Goal: Task Accomplishment & Management: Manage account settings

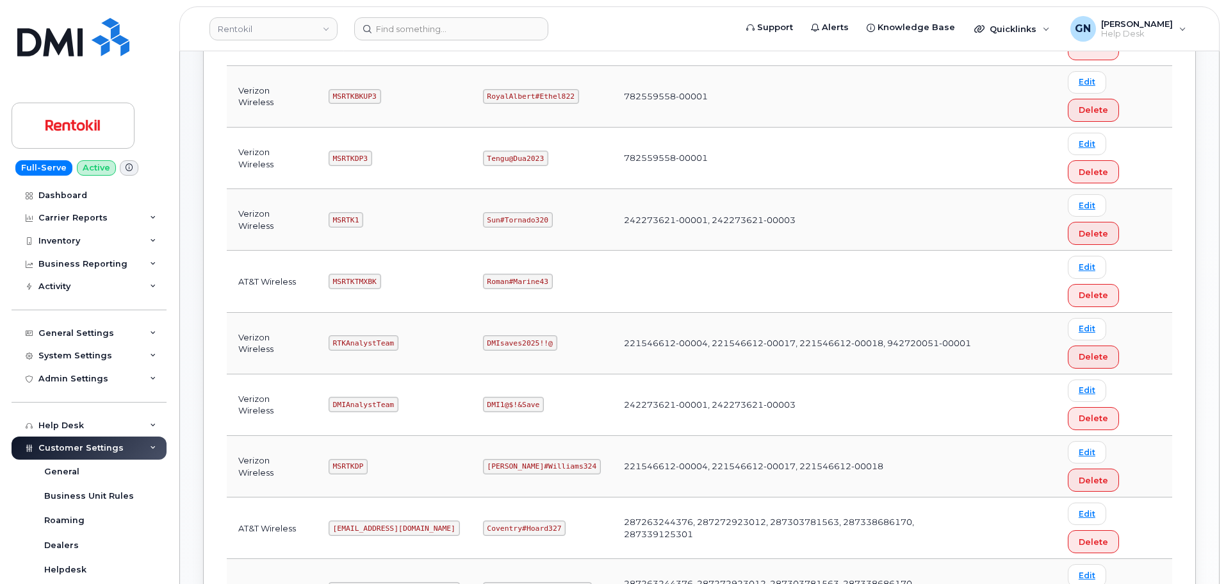
scroll to position [320, 0]
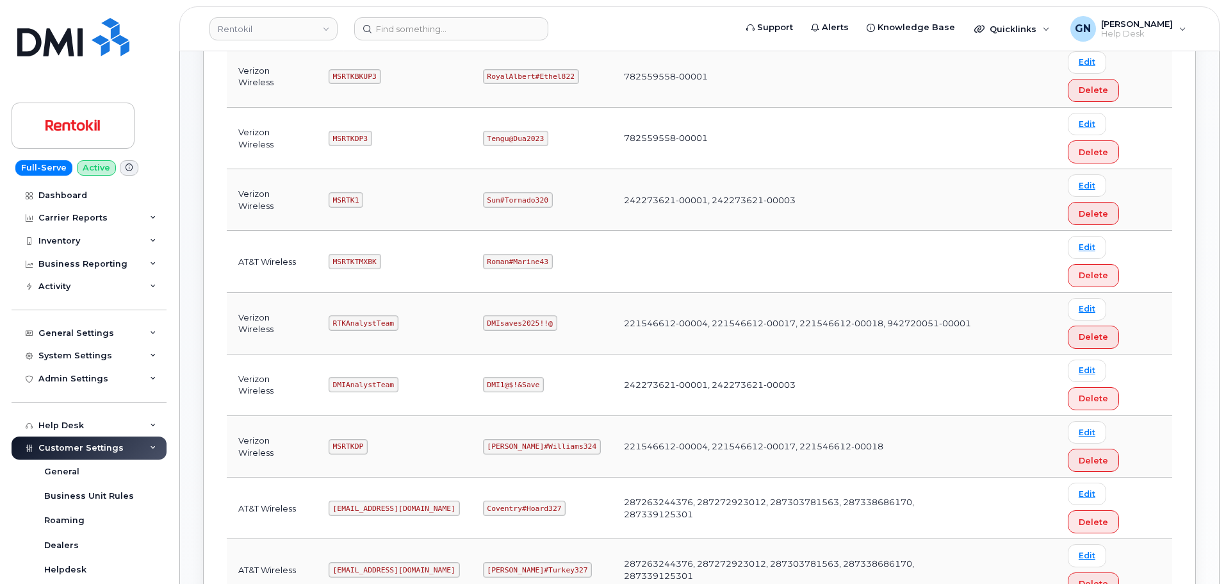
copy code "mSRTK2"
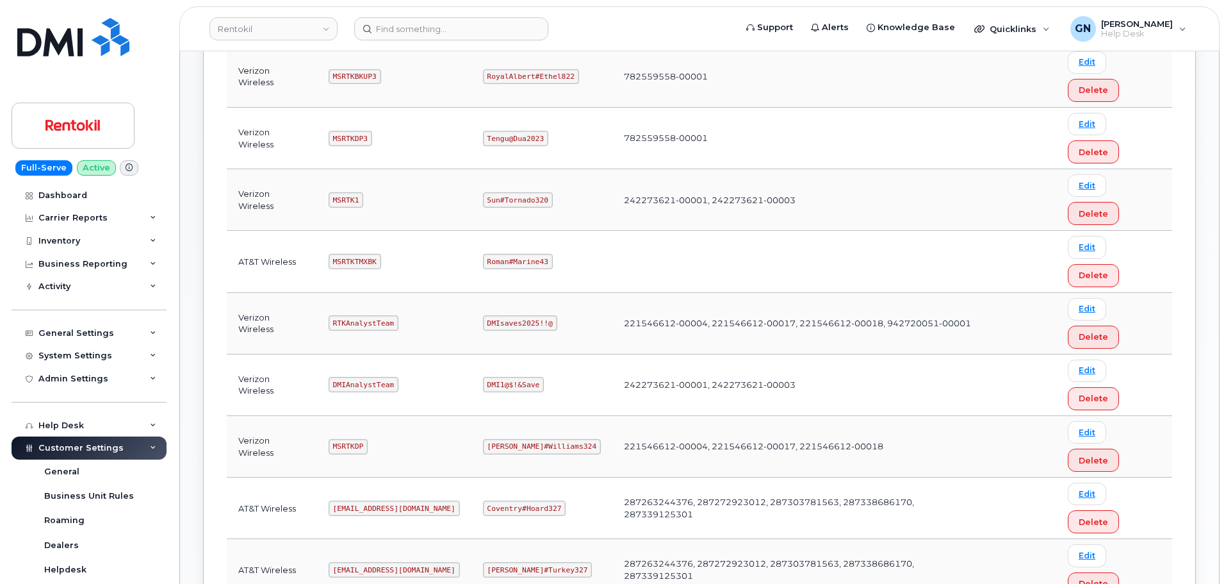
copy code "Maud#Earthquake203"
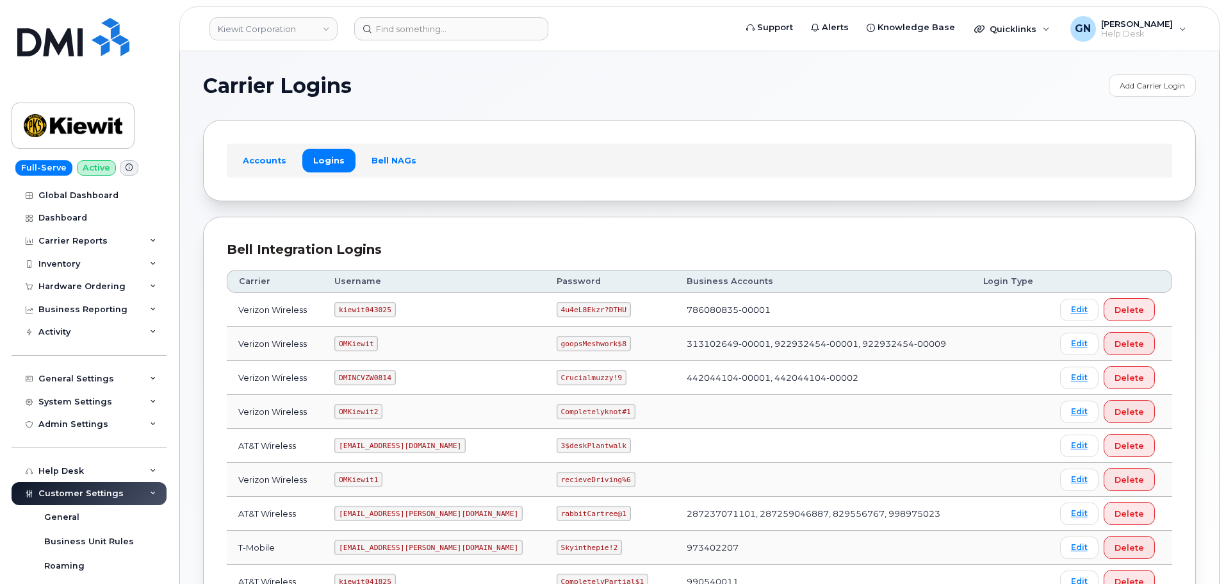
click at [368, 307] on code "kiewit043025" at bounding box center [364, 309] width 61 height 15
copy code "kiewit043025"
click at [557, 308] on code "4u4eL8Ekzr?DTHU" at bounding box center [594, 309] width 74 height 15
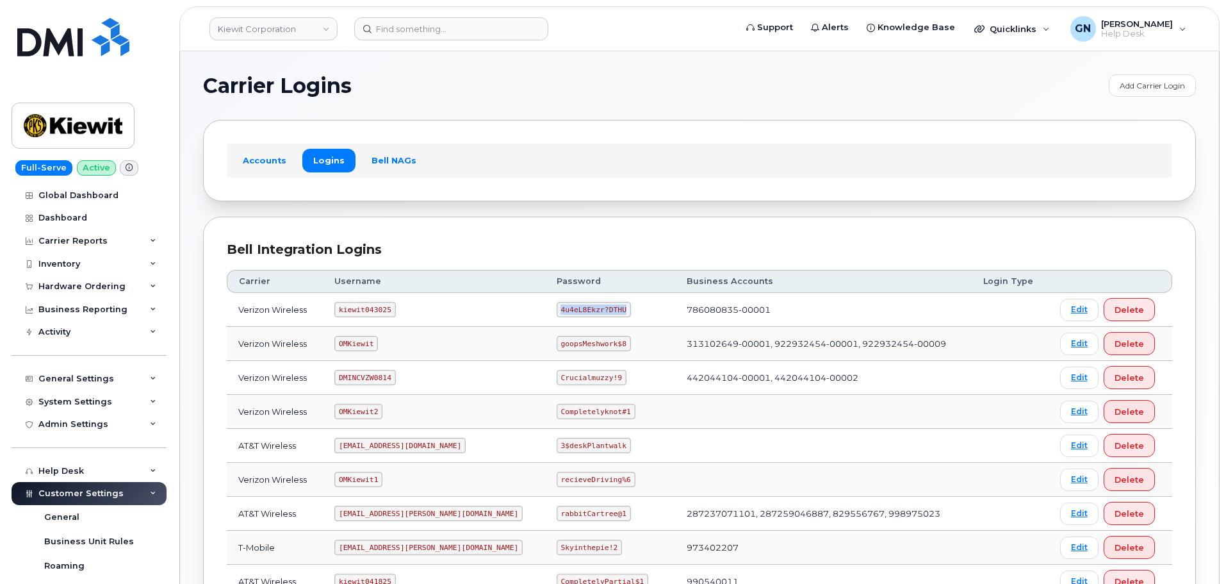
click at [557, 308] on code "4u4eL8Ekzr?DTHU" at bounding box center [594, 309] width 74 height 15
copy code "4u4eL8Ekzr?DTHU"
